Goal: Check status: Check status

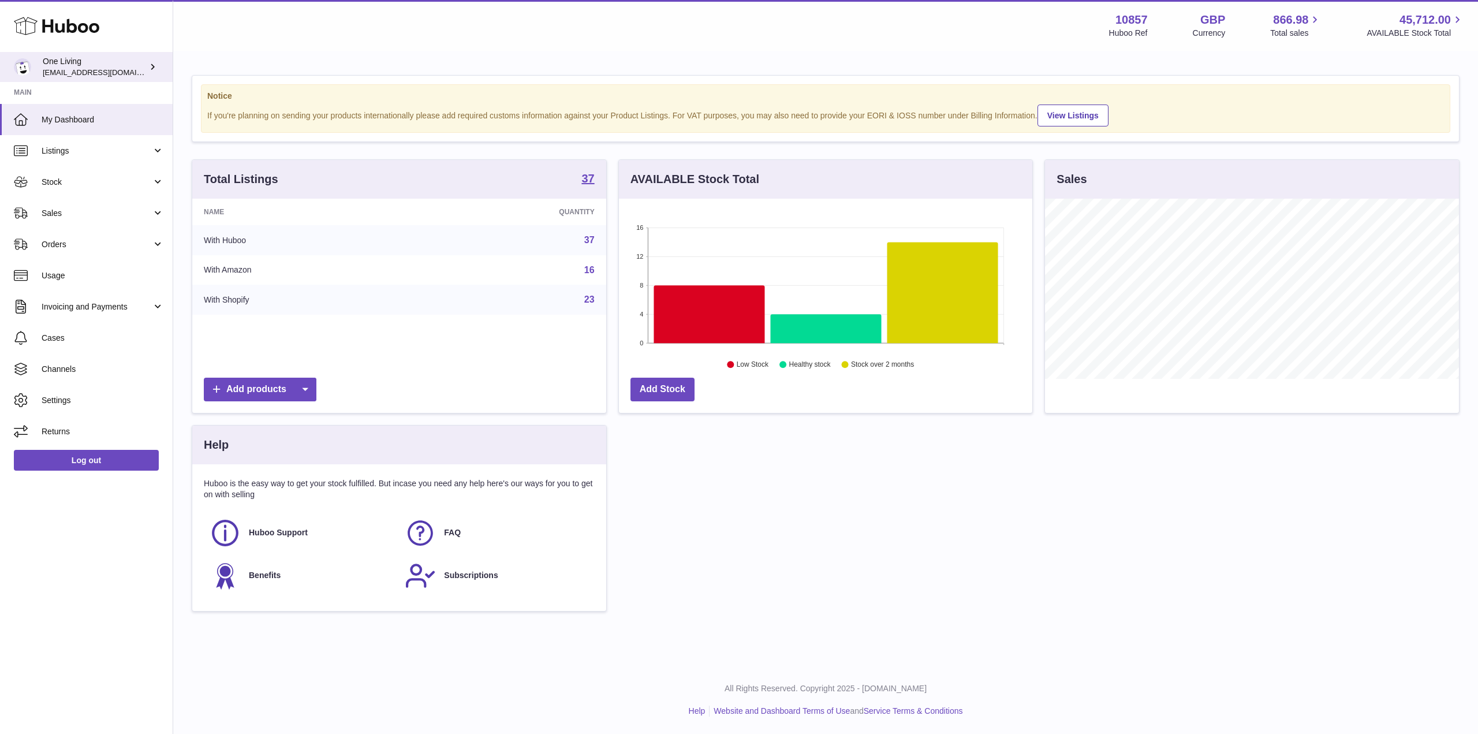
scroll to position [180, 413]
click at [113, 229] on link "Orders" at bounding box center [86, 244] width 173 height 31
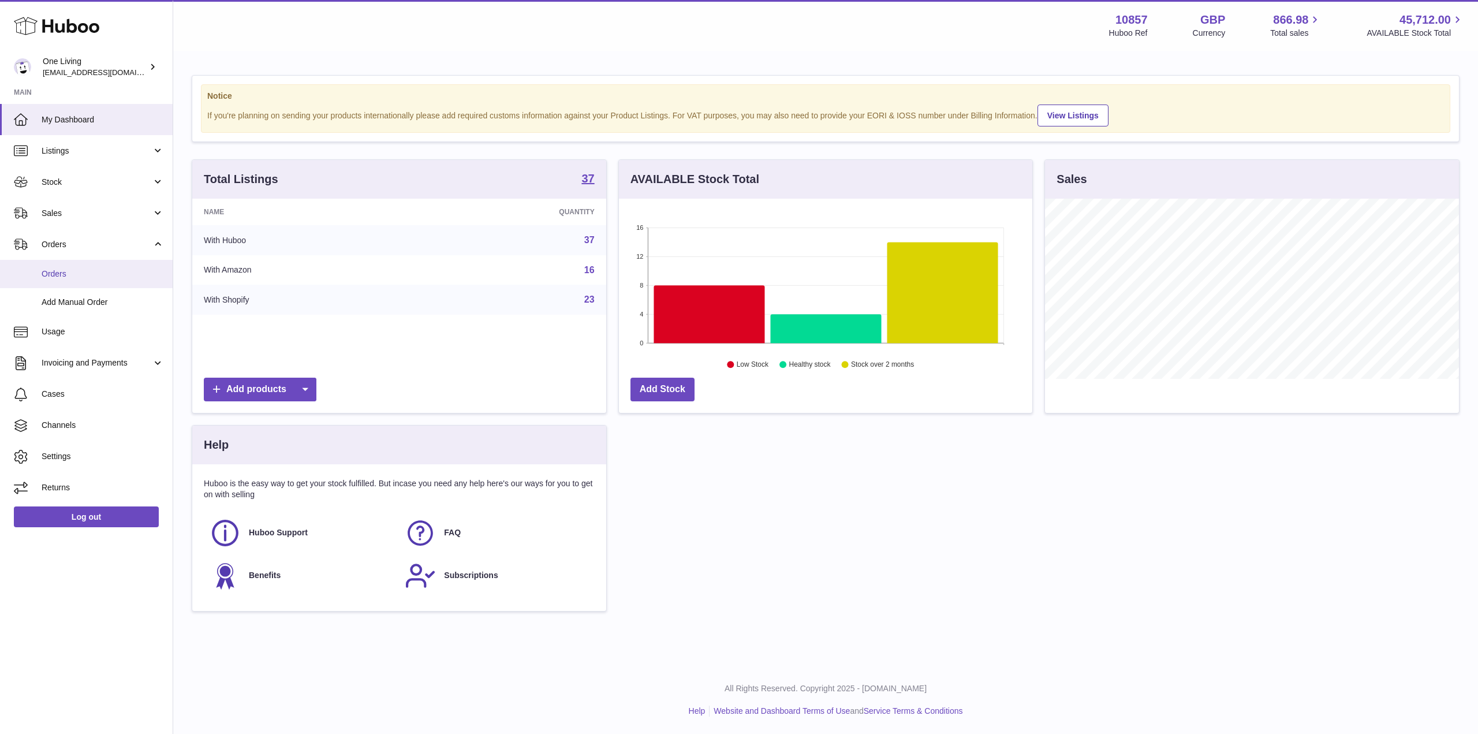
click at [118, 276] on span "Orders" at bounding box center [103, 273] width 122 height 11
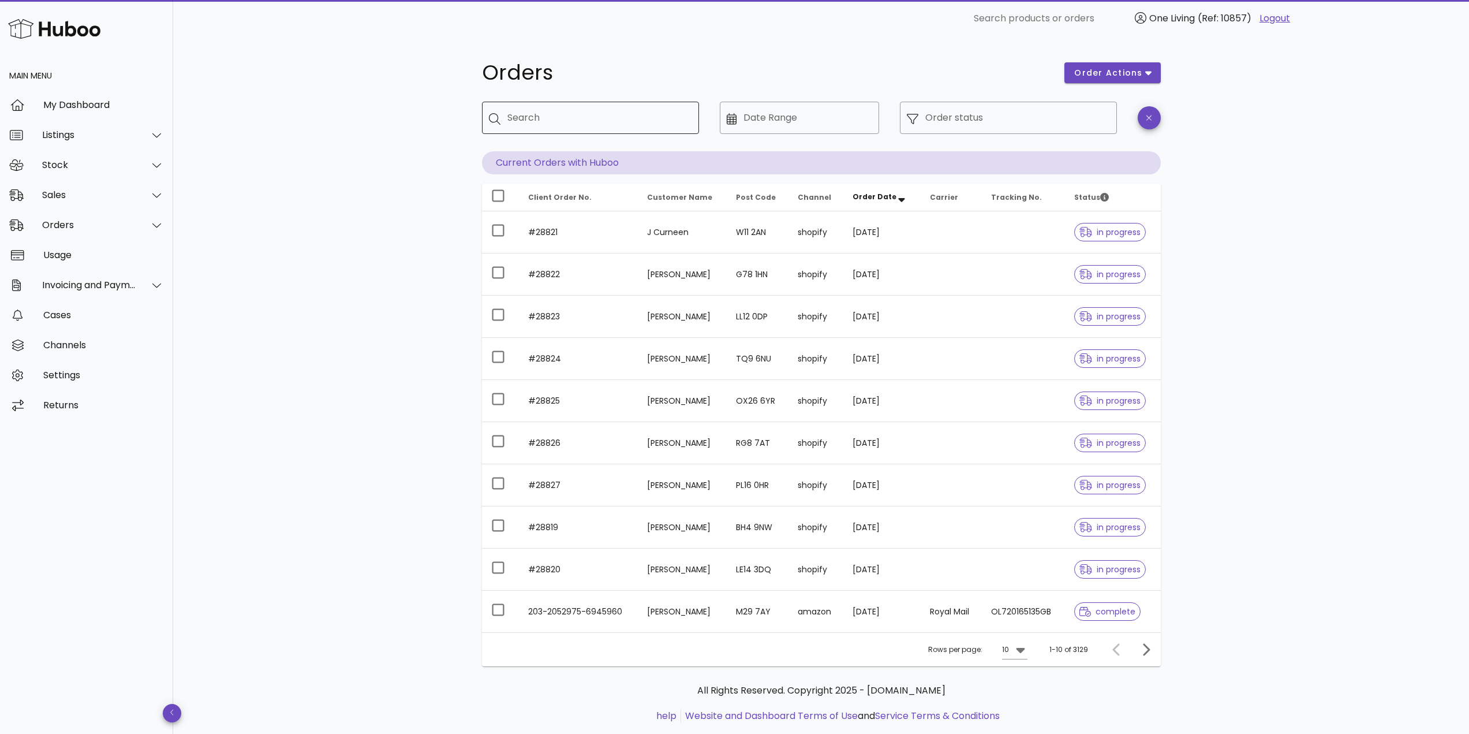
click at [670, 125] on input "Search" at bounding box center [598, 118] width 182 height 18
type input "****"
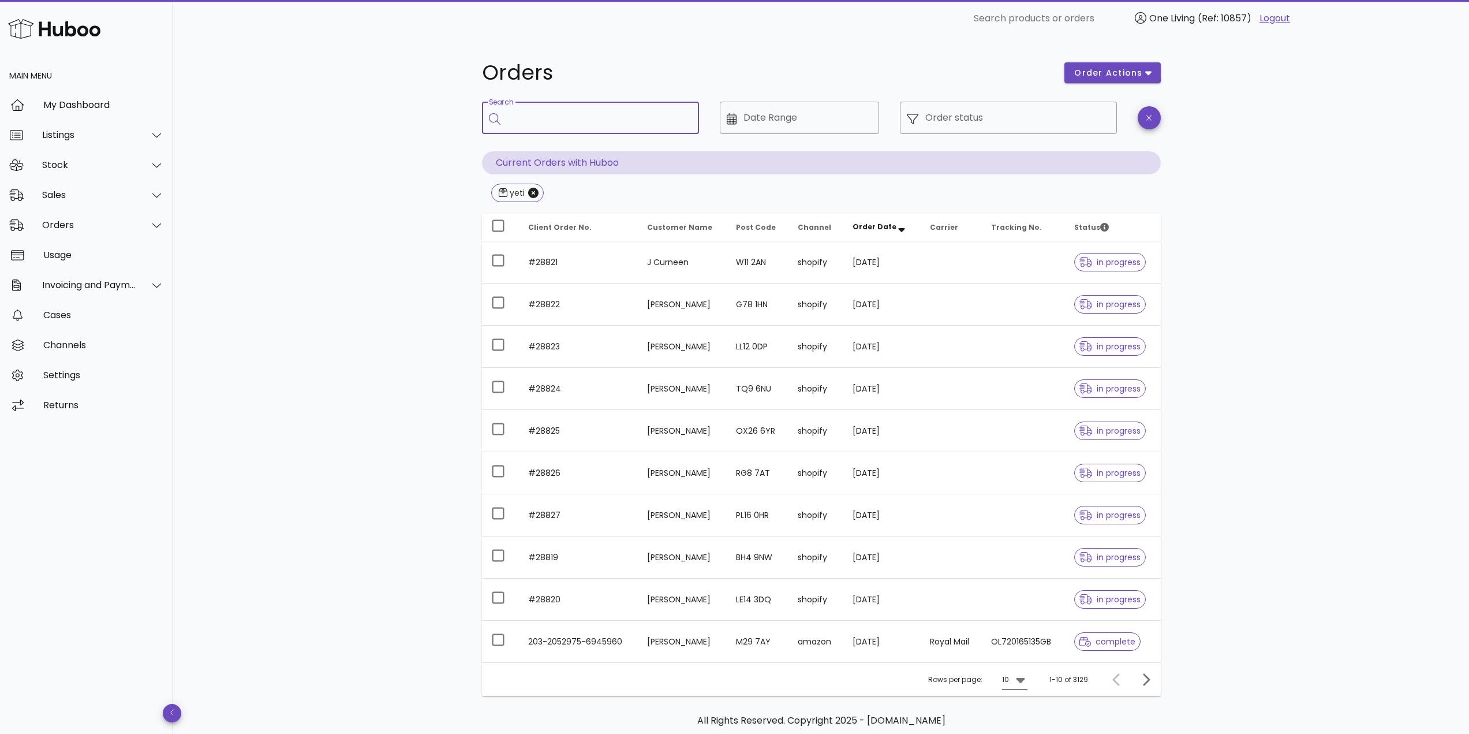
click at [1022, 685] on icon at bounding box center [1021, 680] width 14 height 14
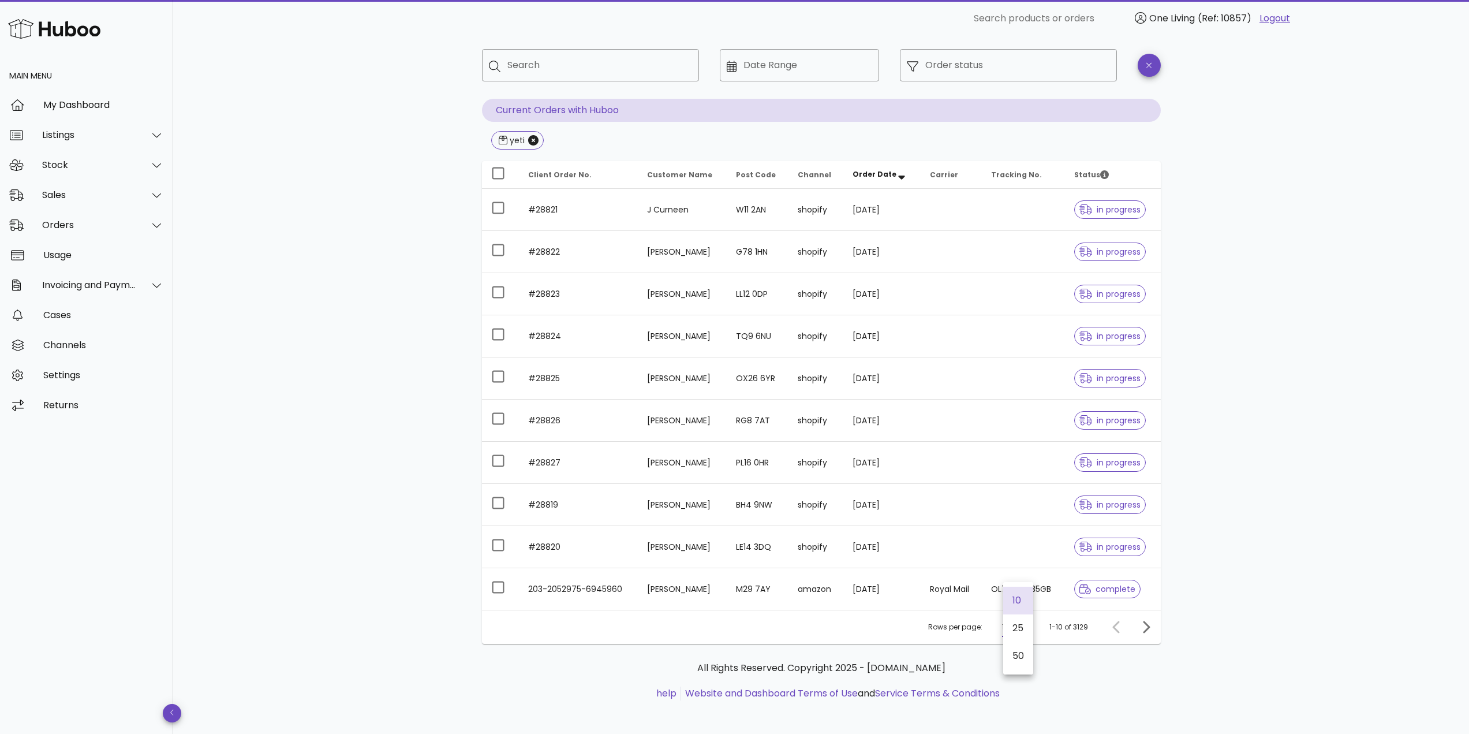
scroll to position [56, 0]
click at [1014, 661] on div "50" at bounding box center [1019, 652] width 12 height 25
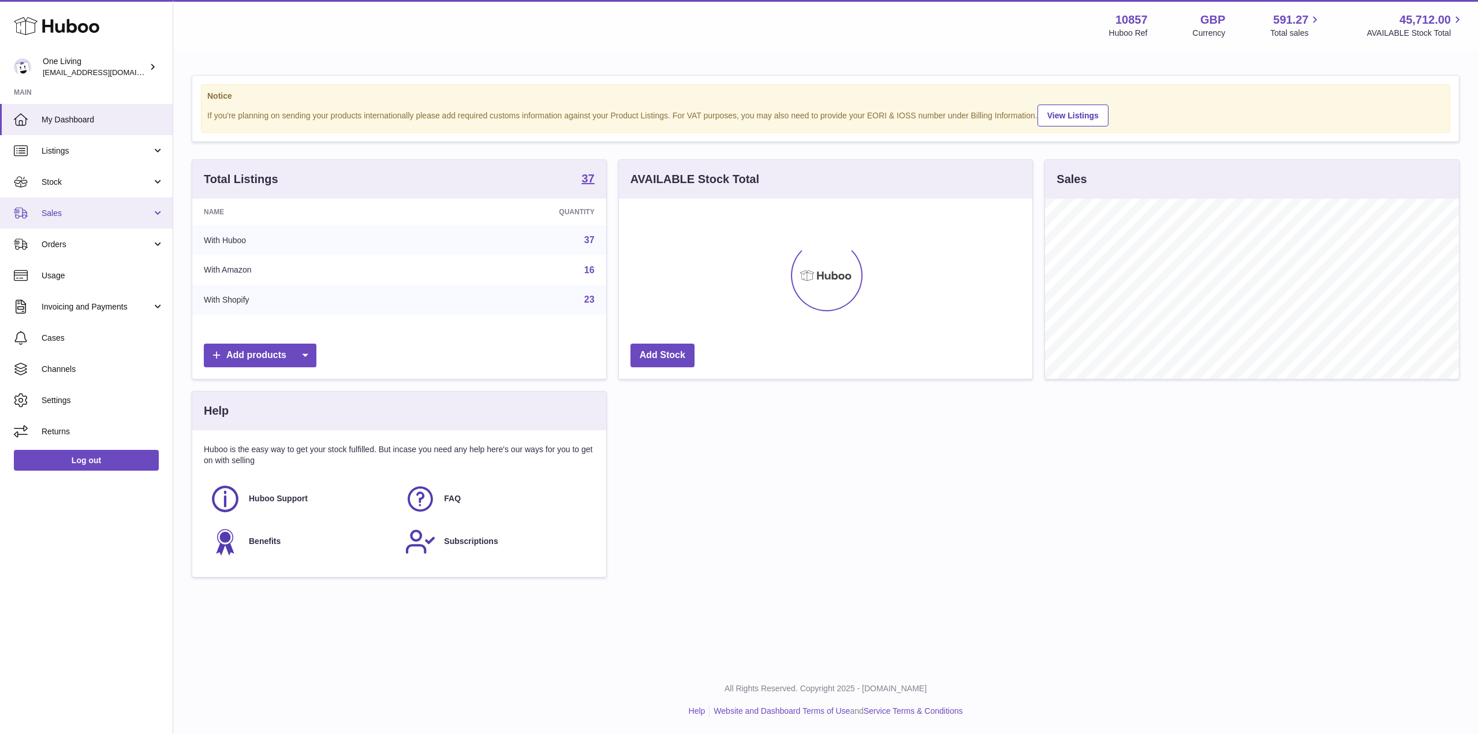
scroll to position [180, 413]
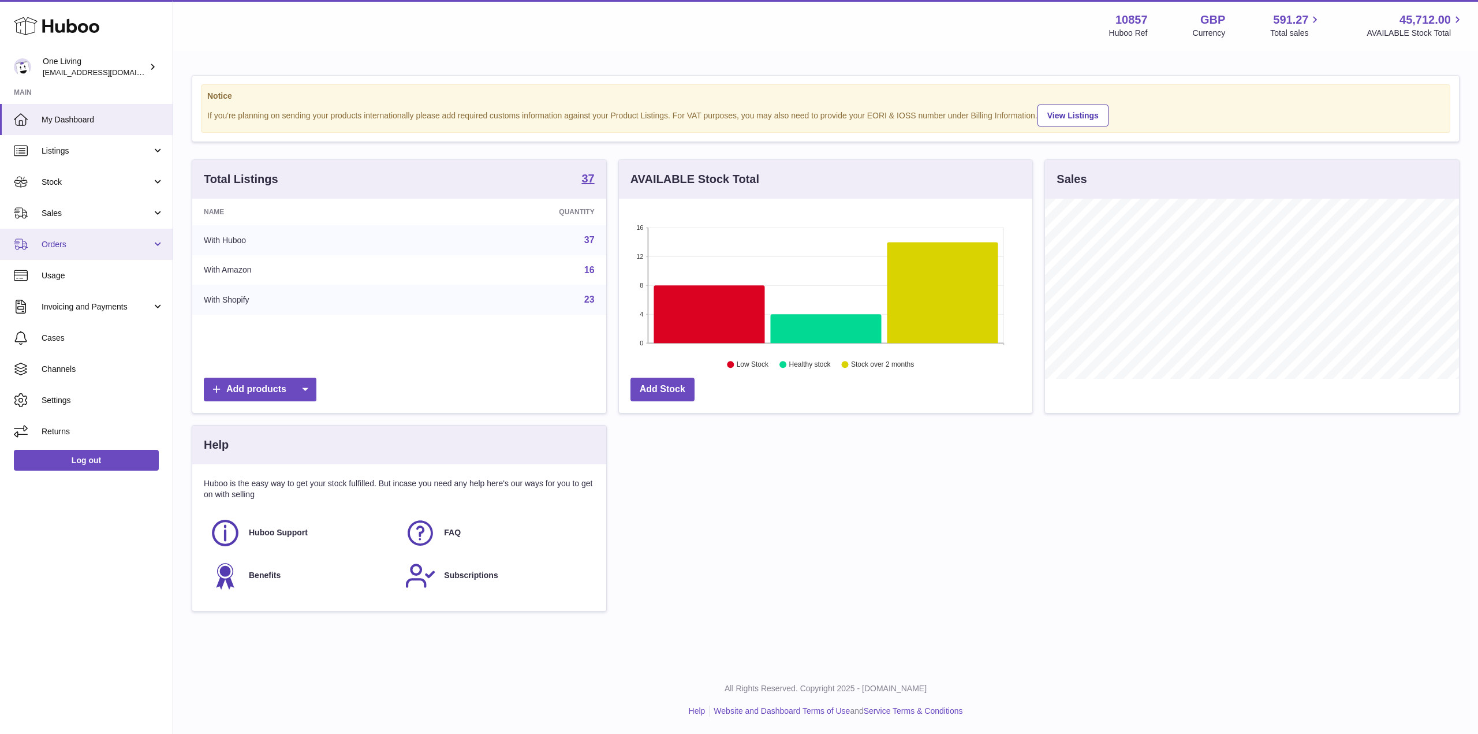
click at [119, 231] on link "Orders" at bounding box center [86, 244] width 173 height 31
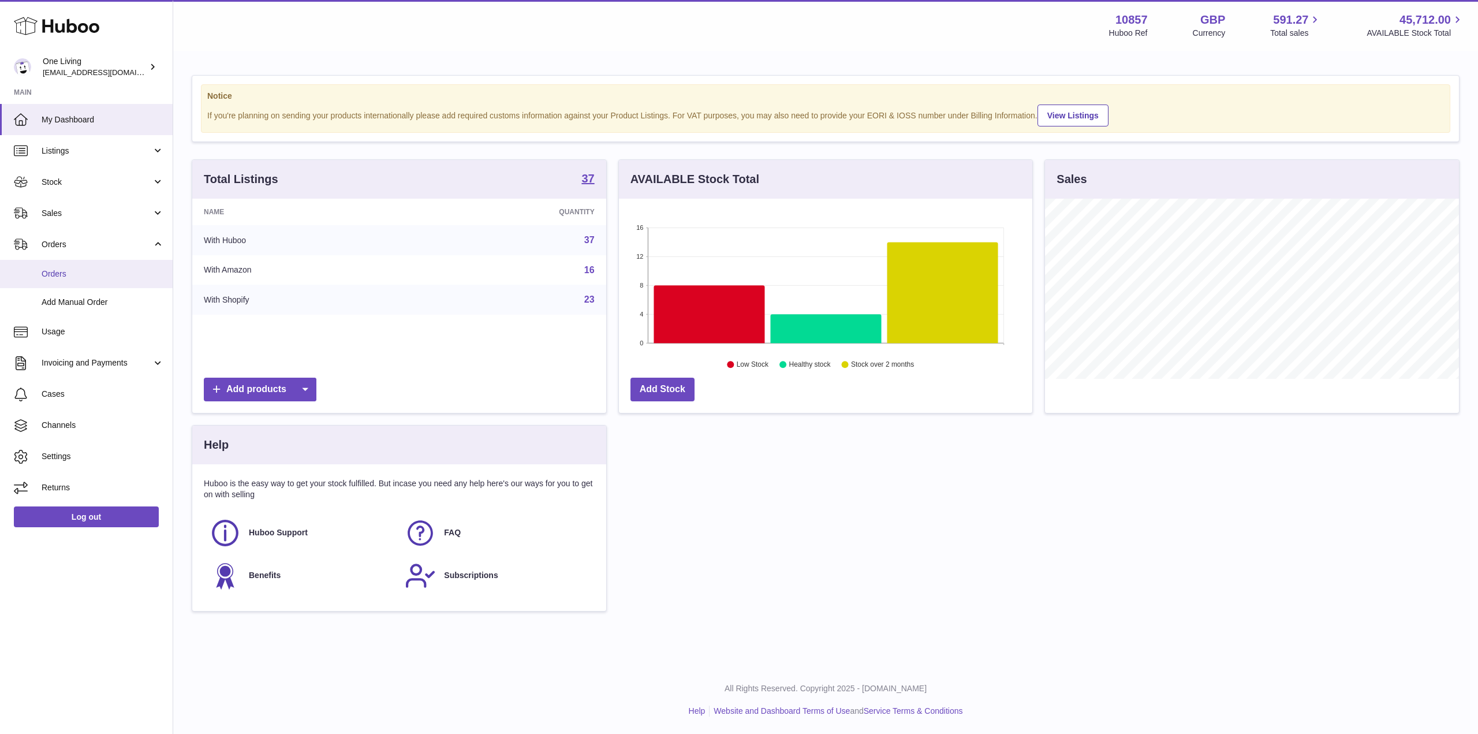
click at [125, 268] on span "Orders" at bounding box center [103, 273] width 122 height 11
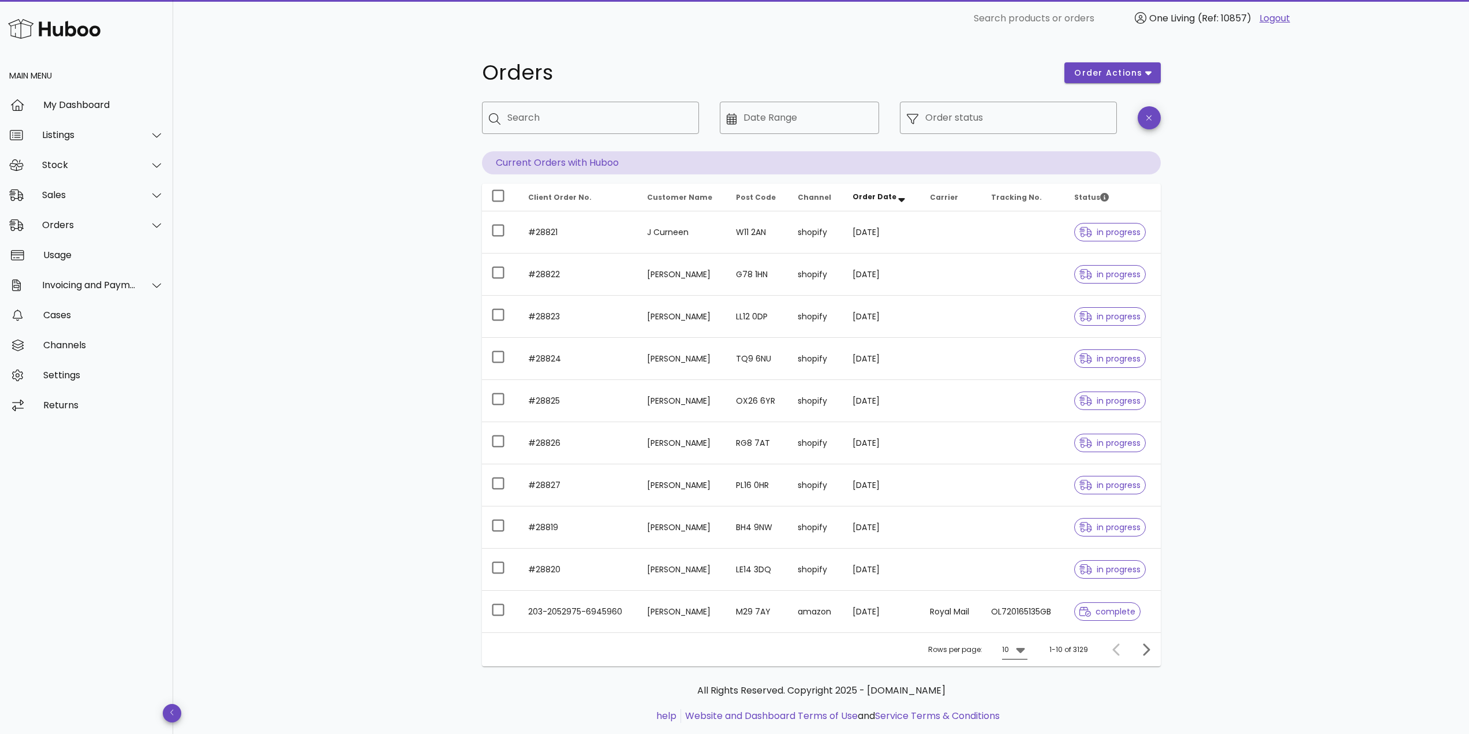
click at [1009, 645] on div "10" at bounding box center [1005, 649] width 7 height 10
click at [1024, 712] on div "50" at bounding box center [1019, 713] width 12 height 11
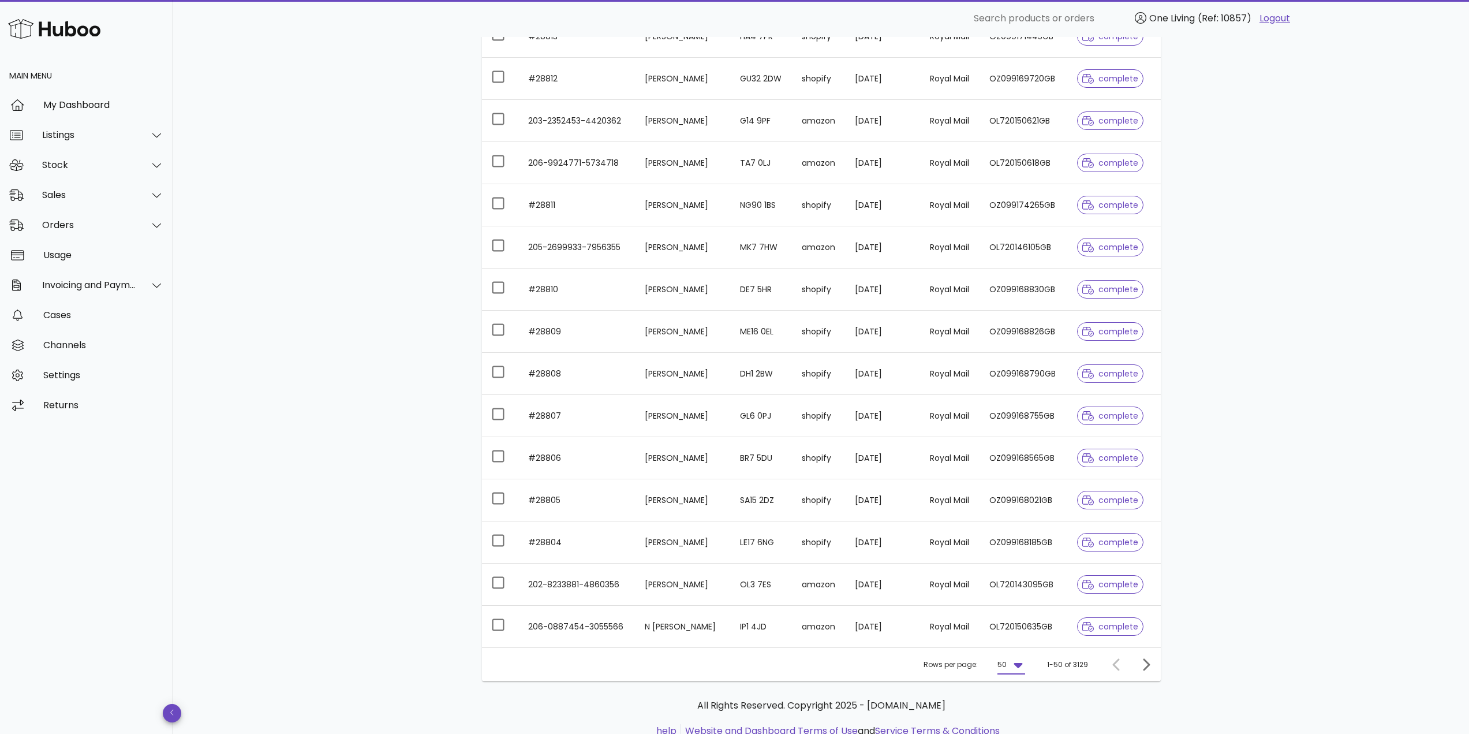
scroll to position [1674, 0]
click at [1153, 659] on span "Next page" at bounding box center [1146, 661] width 21 height 14
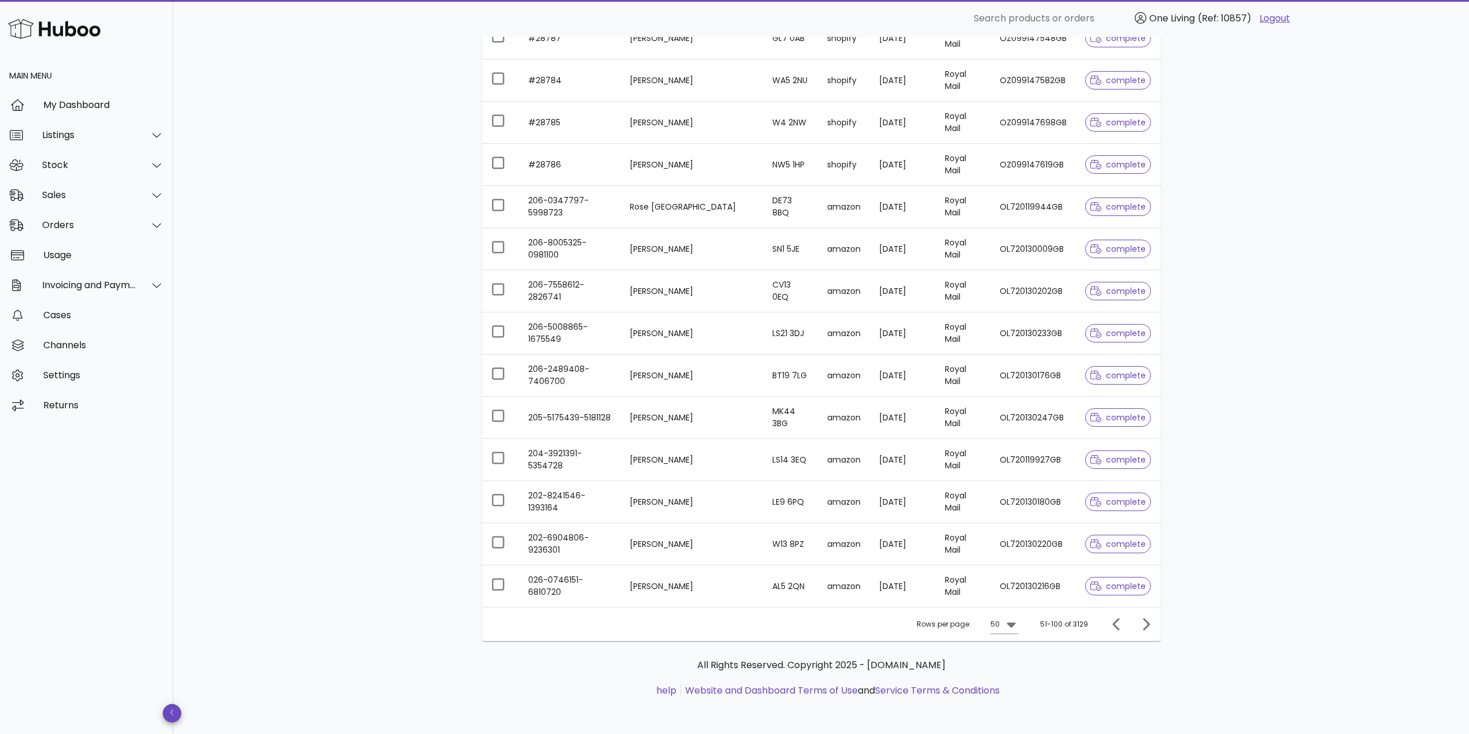
scroll to position [1712, 0]
click at [1149, 624] on icon "Next page" at bounding box center [1146, 623] width 7 height 12
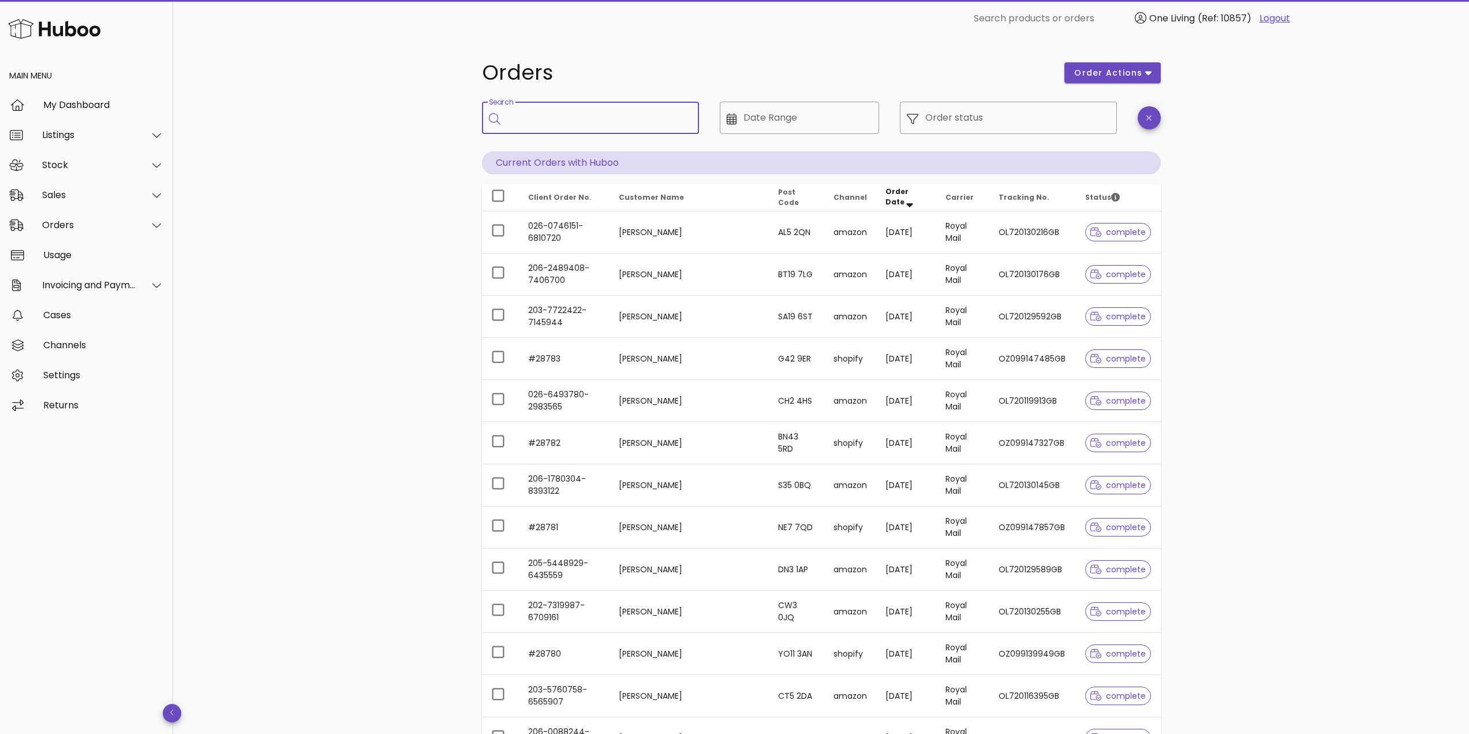
click at [616, 110] on input "Search" at bounding box center [598, 118] width 182 height 18
type input "****"
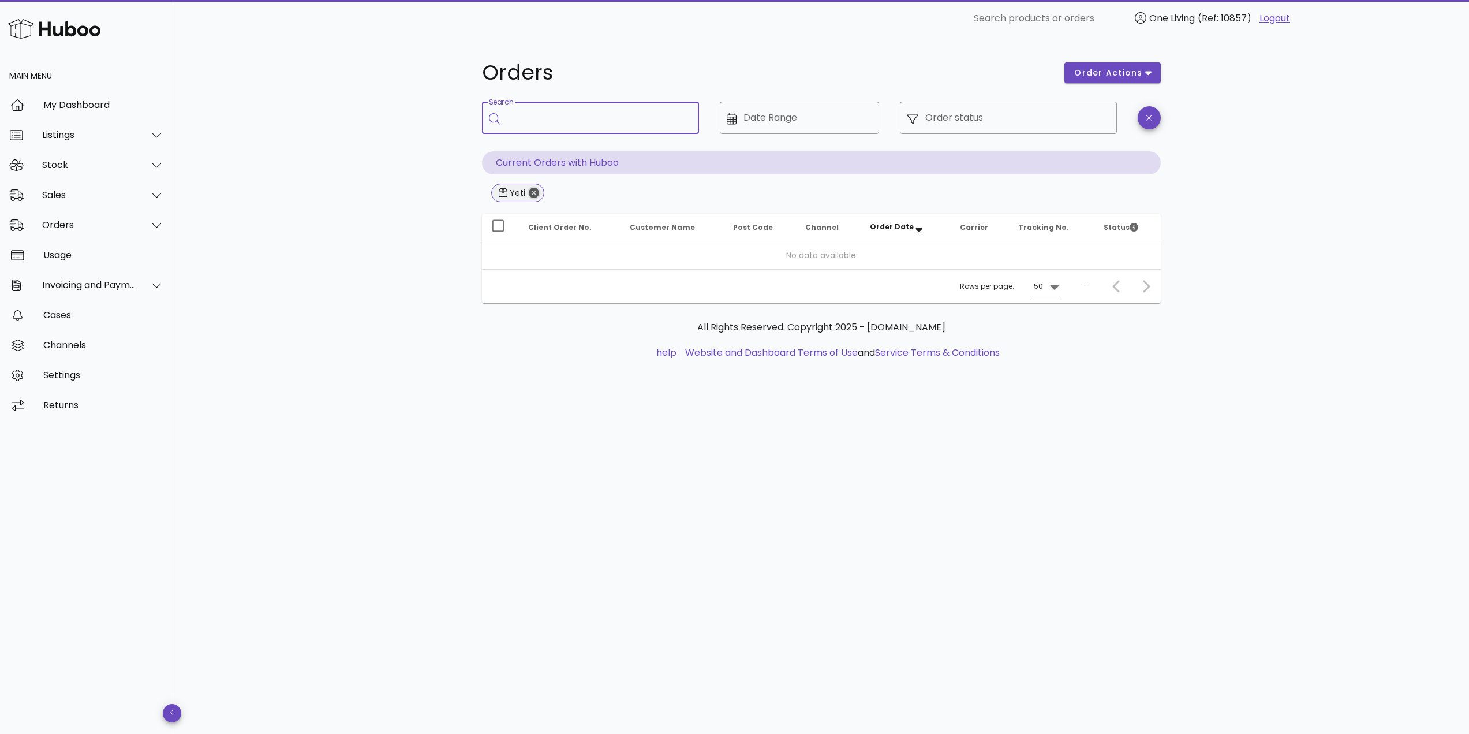
click at [536, 189] on icon "Close" at bounding box center [534, 193] width 10 height 10
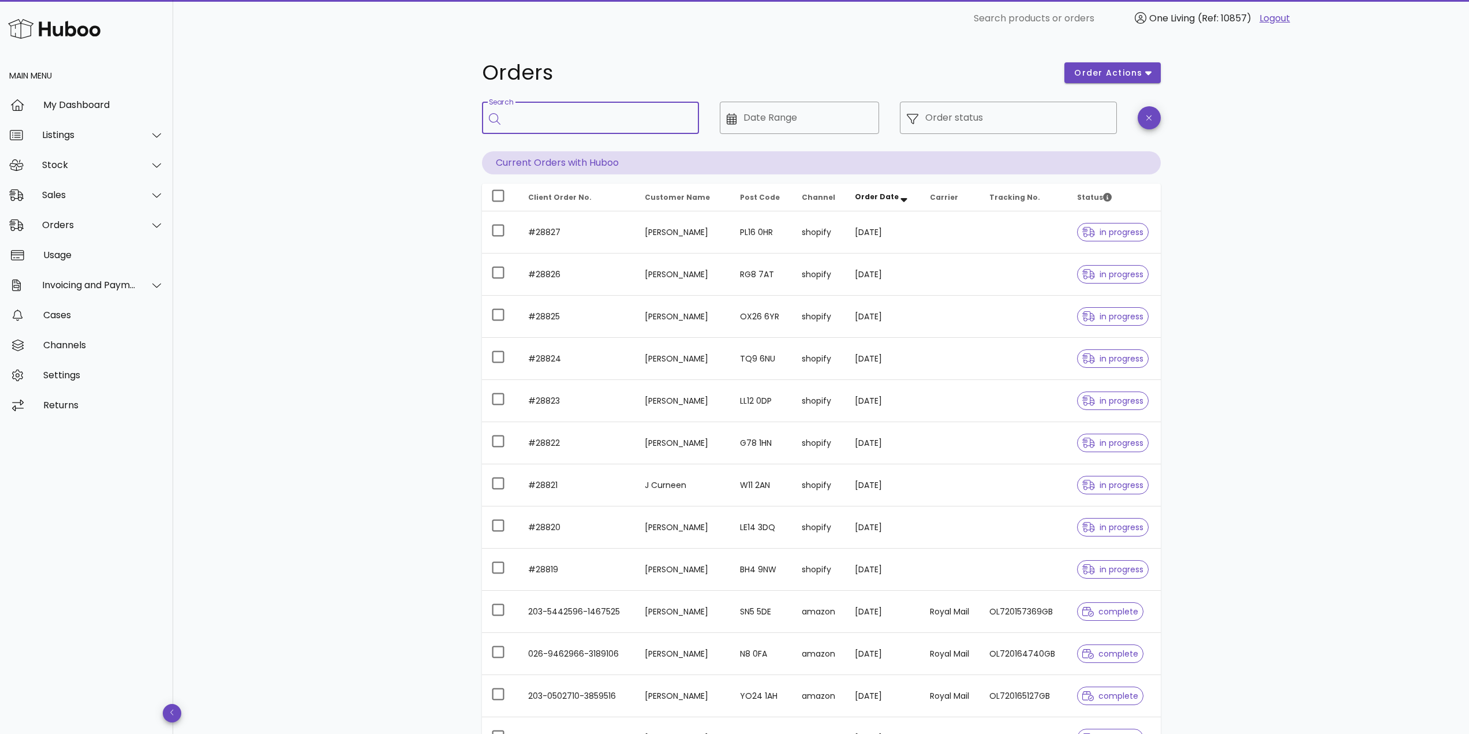
click at [662, 111] on input "Search" at bounding box center [598, 118] width 182 height 18
type input "****"
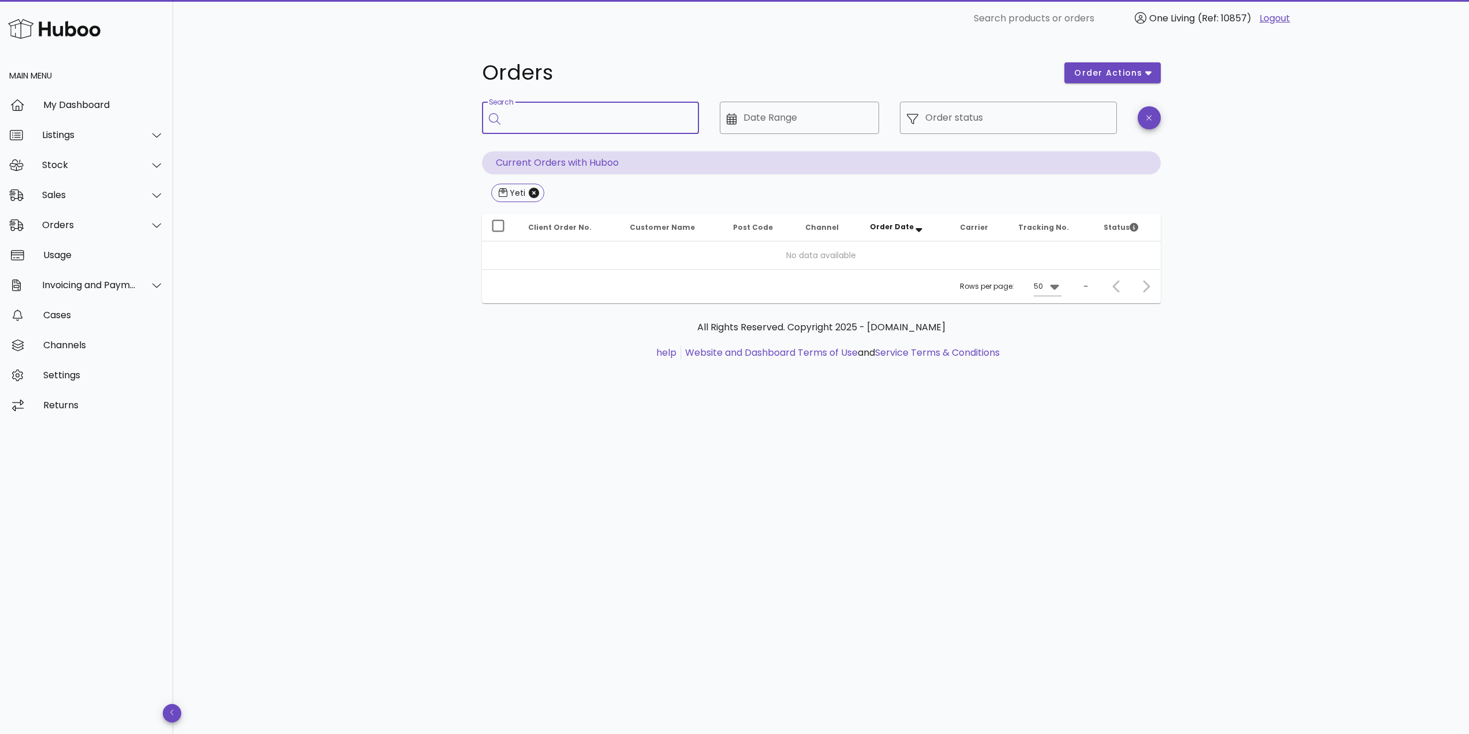
click at [663, 110] on input "Search" at bounding box center [598, 118] width 182 height 18
click at [533, 195] on icon "Close" at bounding box center [534, 193] width 10 height 10
click at [532, 114] on input "Search" at bounding box center [598, 118] width 182 height 18
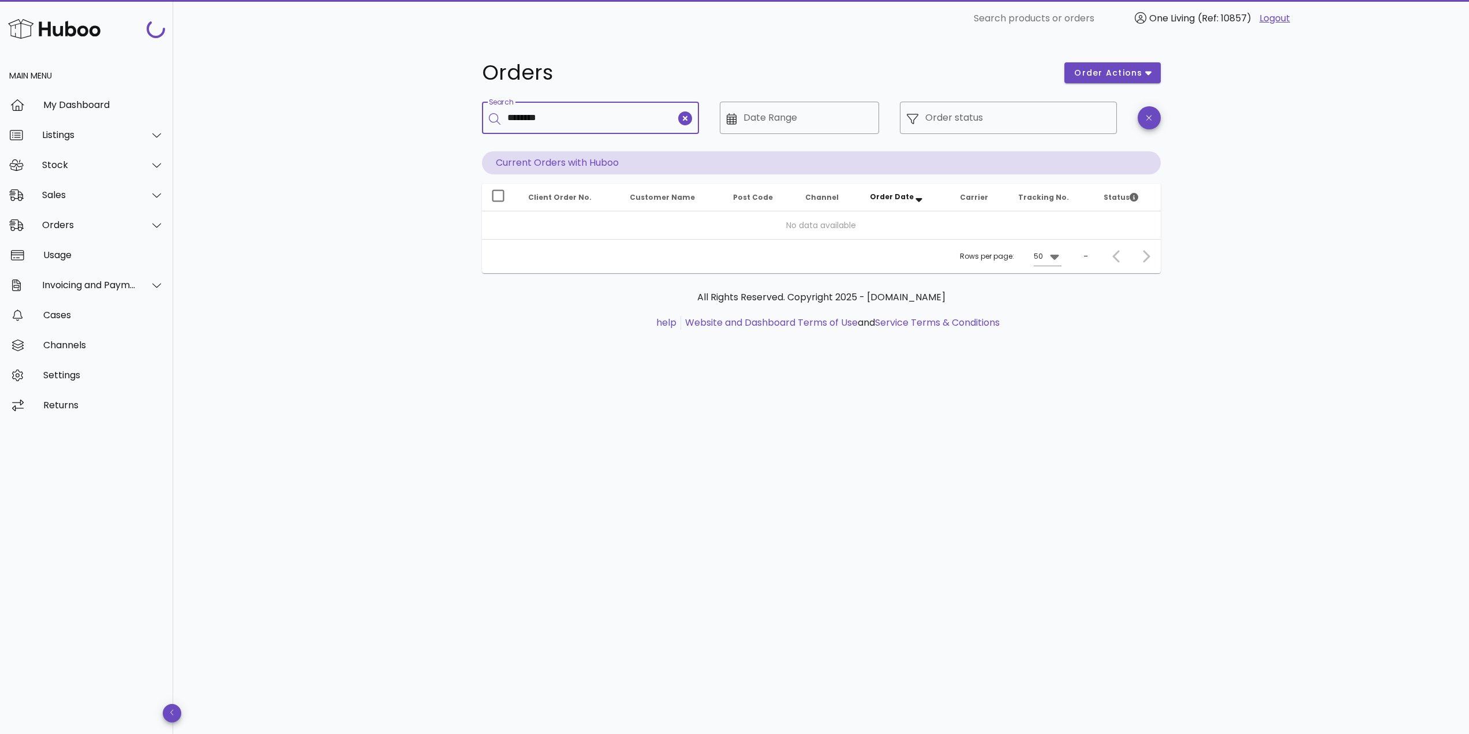
type input "********"
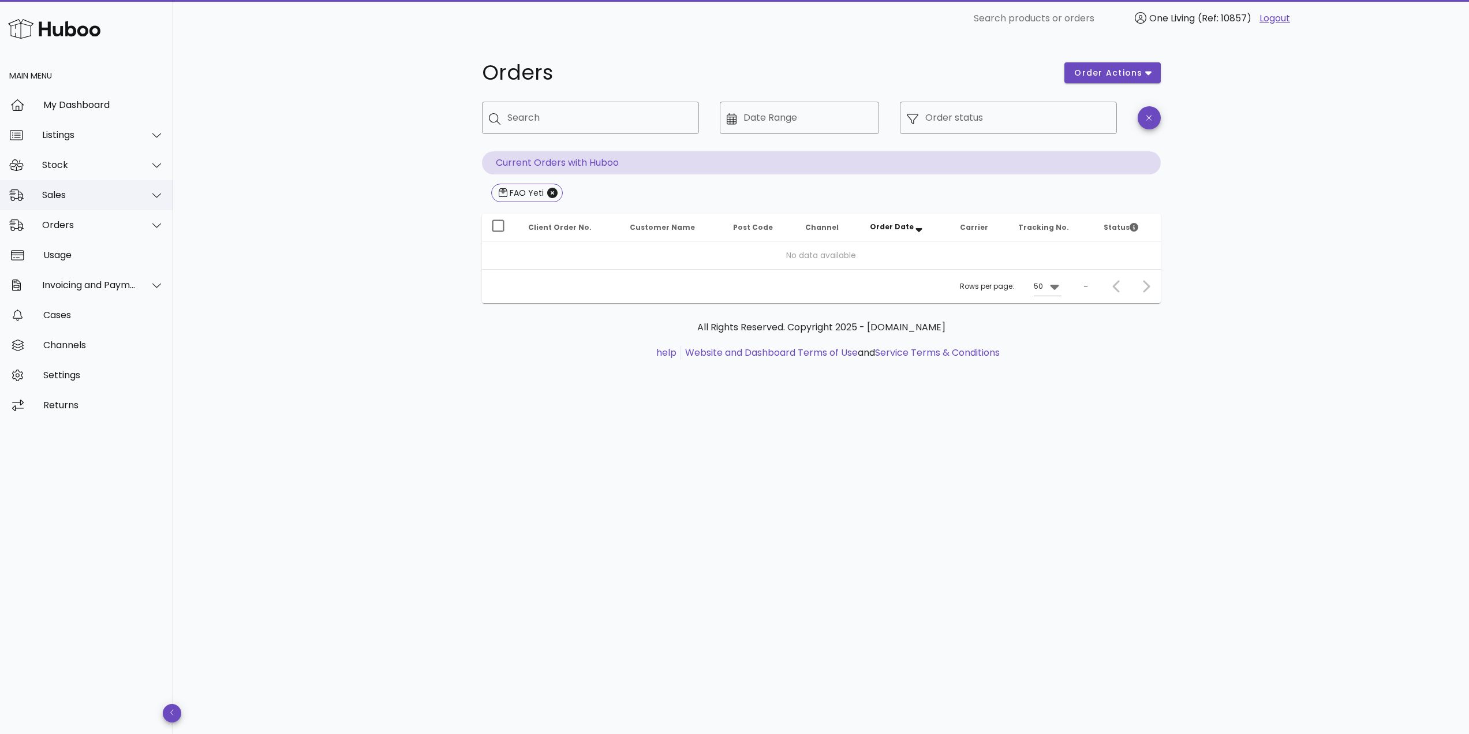
click at [88, 191] on div "Sales" at bounding box center [89, 194] width 94 height 11
click at [98, 231] on div "Sales" at bounding box center [103, 223] width 122 height 25
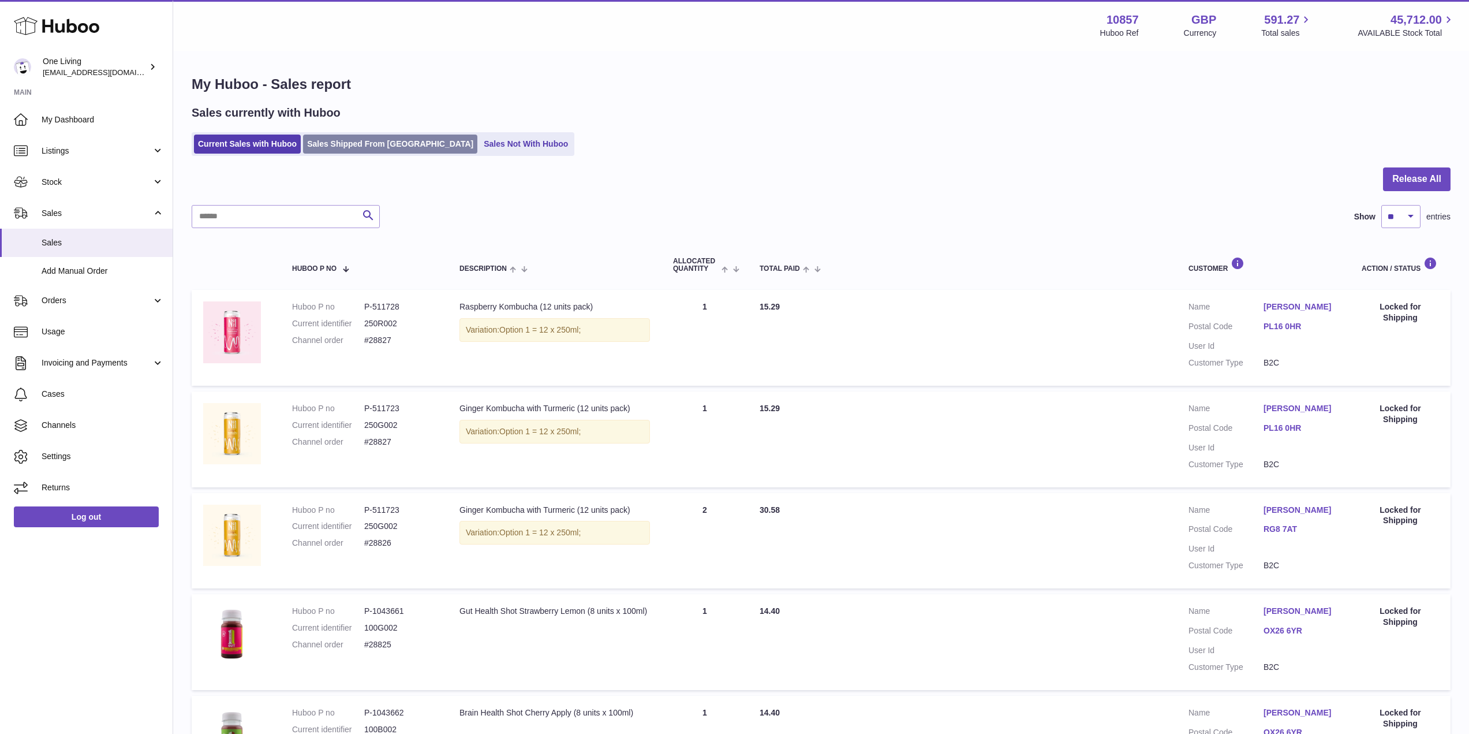
click at [336, 149] on link "Sales Shipped From [GEOGRAPHIC_DATA]" at bounding box center [390, 144] width 174 height 19
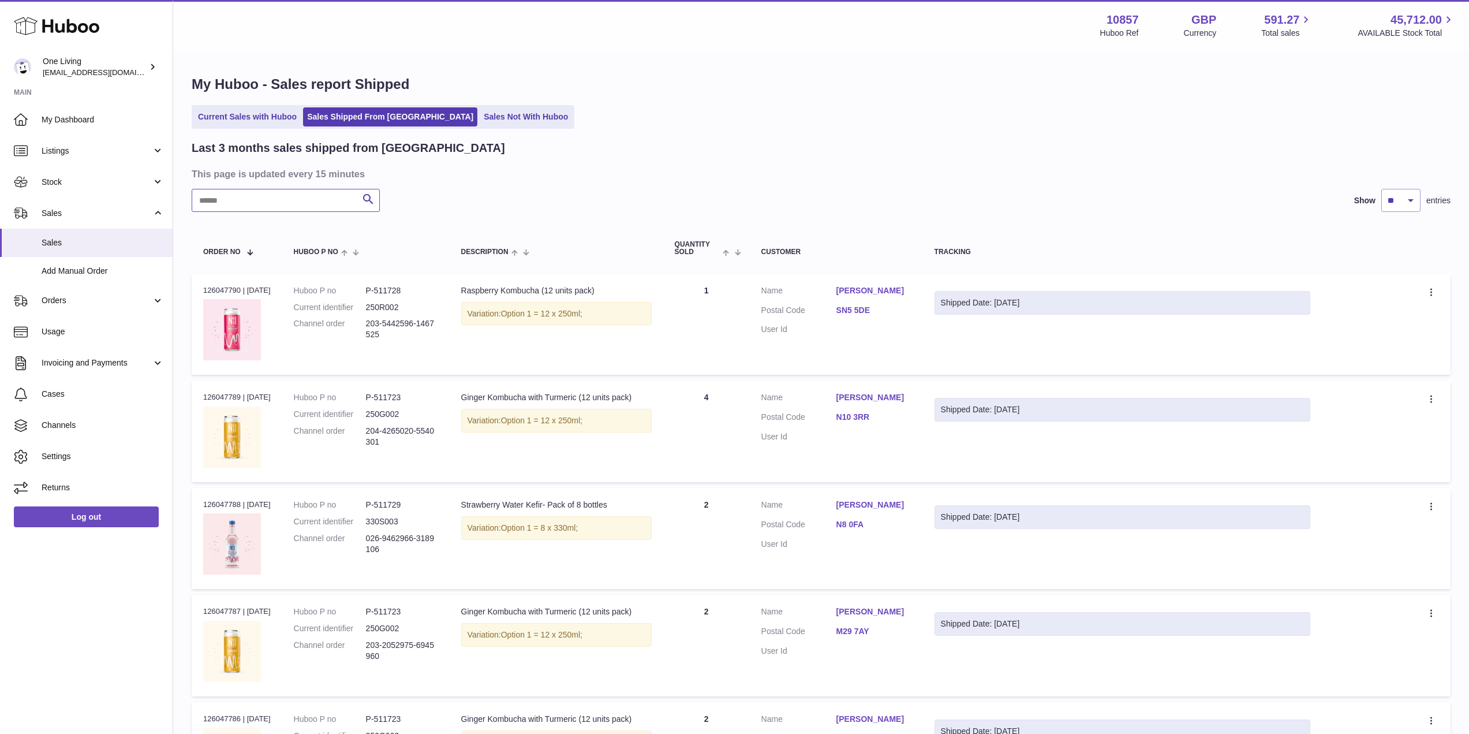
click at [301, 203] on input "text" at bounding box center [286, 200] width 188 height 23
type input "********"
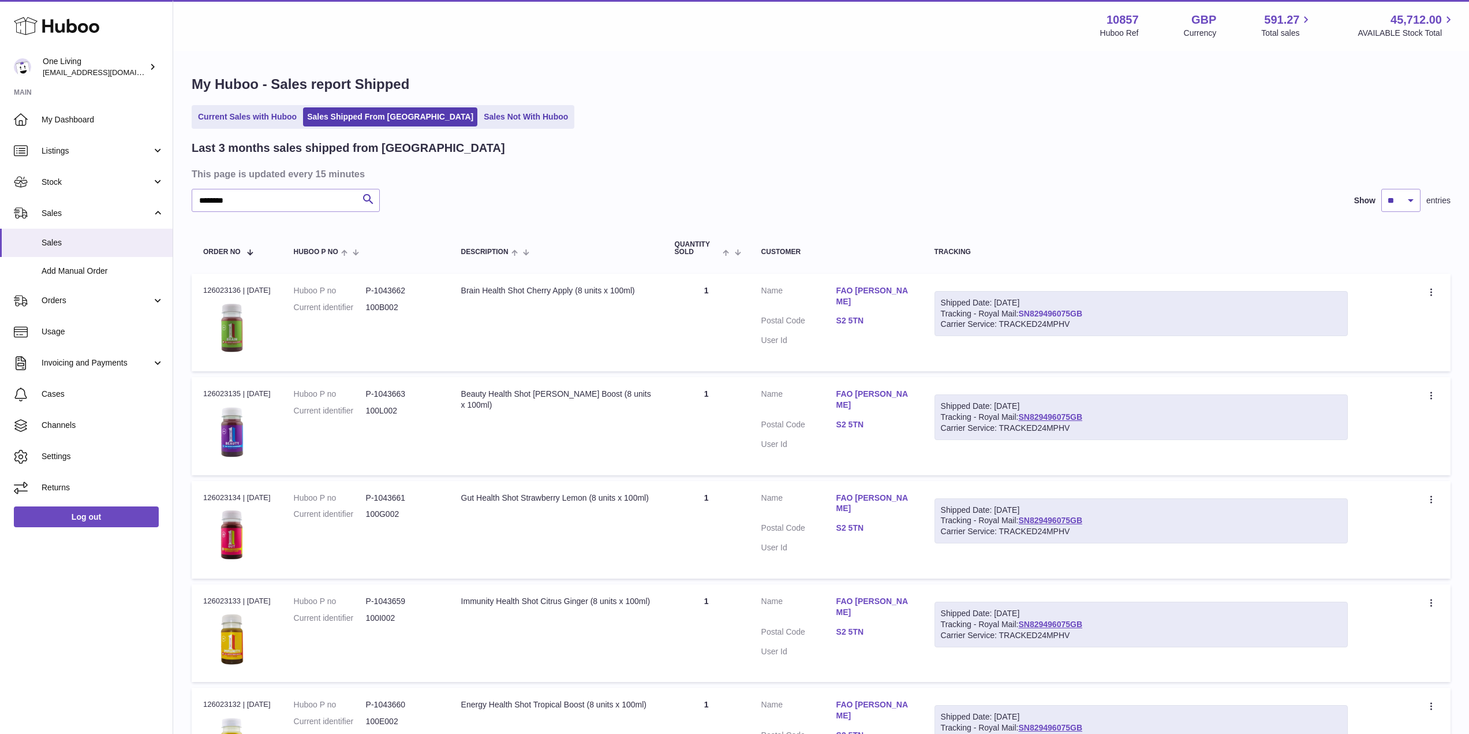
click at [1078, 315] on link "SN829496075GB" at bounding box center [1050, 313] width 64 height 9
